Goal: Navigation & Orientation: Find specific page/section

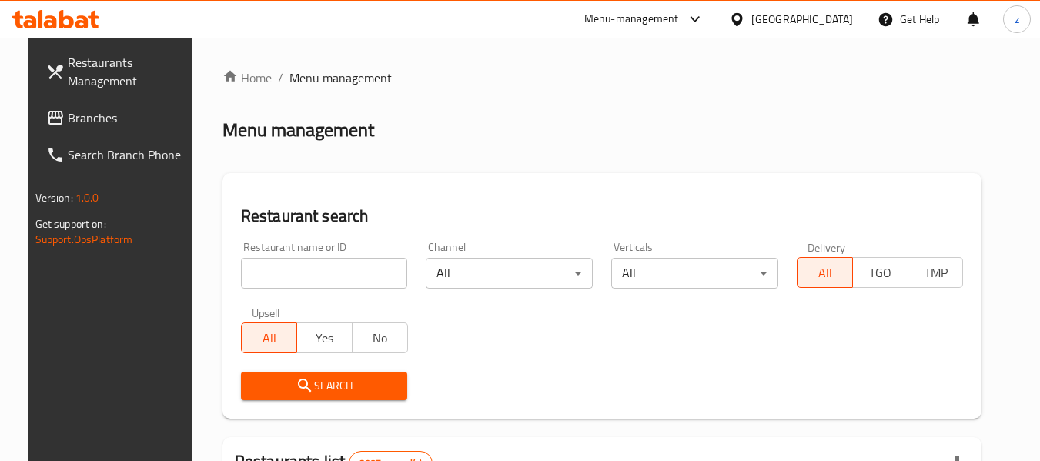
click at [92, 120] on span "Branches" at bounding box center [129, 118] width 122 height 18
click at [679, 14] on div "Menu-management" at bounding box center [631, 19] width 95 height 18
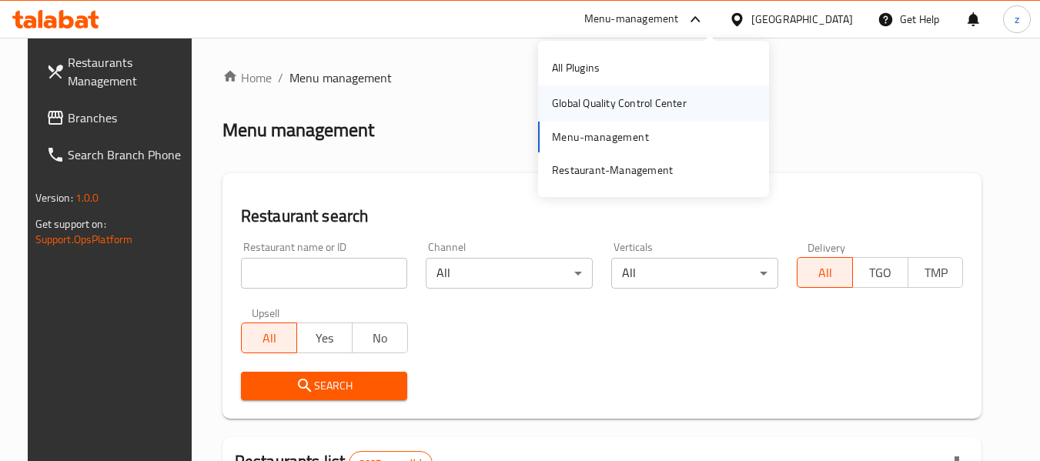
click at [637, 113] on div "Global Quality Control Center" at bounding box center [618, 102] width 159 height 35
